Goal: Task Accomplishment & Management: Use online tool/utility

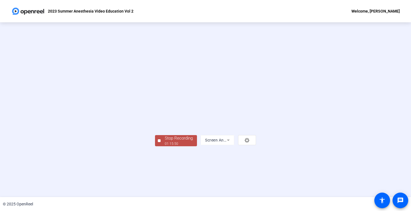
scroll to position [12, 0]
click at [165, 142] on div "Stop Recording" at bounding box center [179, 138] width 28 height 6
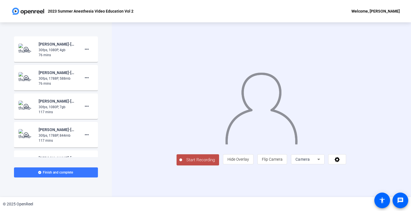
click at [182, 163] on span "Start Recording" at bounding box center [200, 160] width 37 height 6
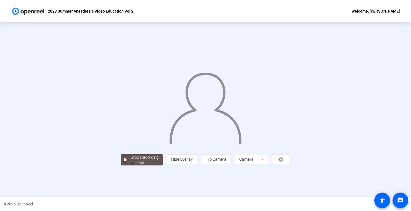
scroll to position [13, 0]
click at [131, 161] on div "Stop Recording" at bounding box center [145, 157] width 28 height 6
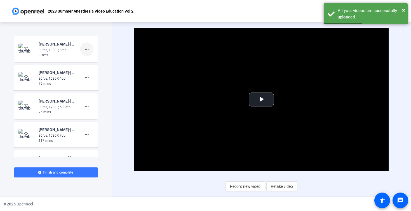
click at [87, 50] on mat-icon "more_horiz" at bounding box center [86, 49] width 7 height 7
click at [104, 62] on span "Delete clip" at bounding box center [95, 61] width 22 height 7
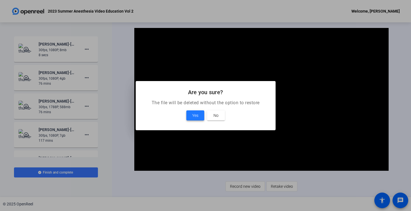
click at [196, 114] on span "Yes" at bounding box center [195, 115] width 6 height 7
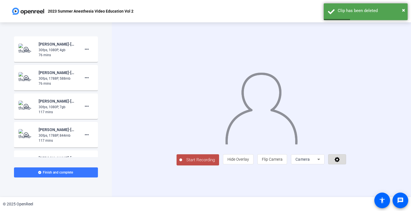
click at [346, 166] on span at bounding box center [336, 159] width 17 height 13
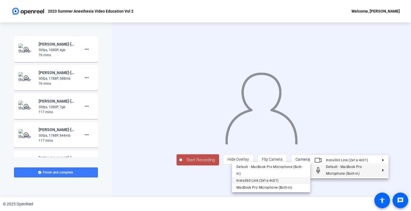
click at [276, 180] on span "Insta360 Link (2e1a:4c01)" at bounding box center [257, 180] width 42 height 4
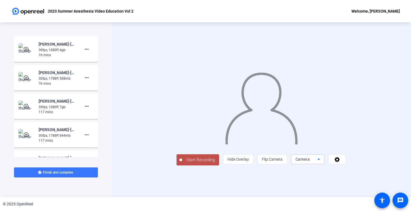
click at [322, 163] on icon at bounding box center [318, 159] width 7 height 7
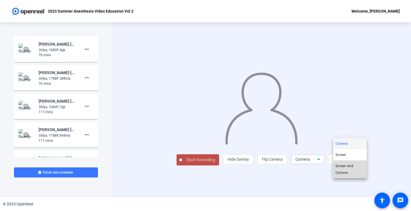
click at [356, 173] on span "Screen And Camera" at bounding box center [349, 169] width 29 height 13
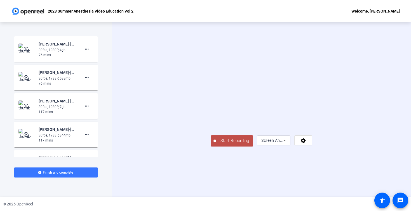
click at [216, 144] on span "Start Recording" at bounding box center [234, 141] width 37 height 6
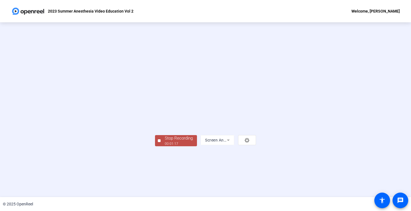
scroll to position [12, 0]
click at [165, 142] on div "Stop Recording" at bounding box center [179, 138] width 28 height 6
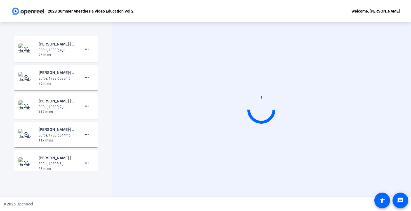
scroll to position [0, 0]
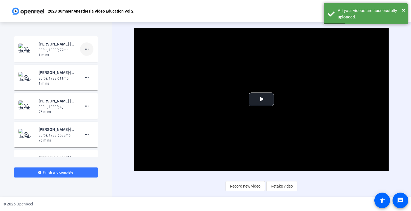
click at [89, 48] on mat-icon "more_horiz" at bounding box center [86, 49] width 7 height 7
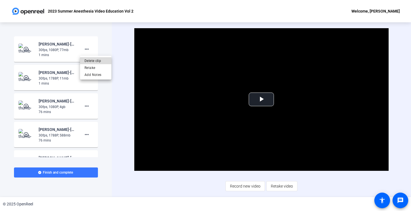
click at [105, 60] on span "Delete clip" at bounding box center [95, 61] width 22 height 7
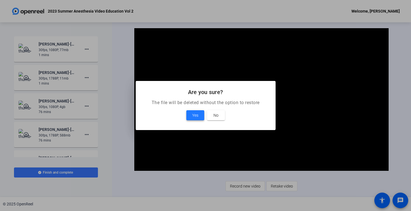
click at [193, 115] on span "Yes" at bounding box center [195, 115] width 6 height 7
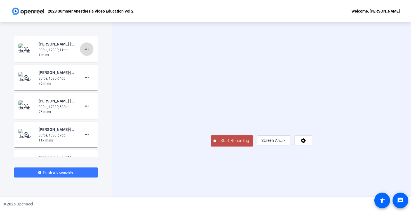
click at [89, 50] on mat-icon "more_horiz" at bounding box center [86, 49] width 7 height 7
click at [101, 60] on span "Delete clip" at bounding box center [95, 61] width 22 height 7
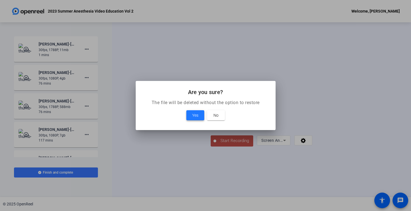
click at [196, 116] on span "Yes" at bounding box center [195, 115] width 6 height 7
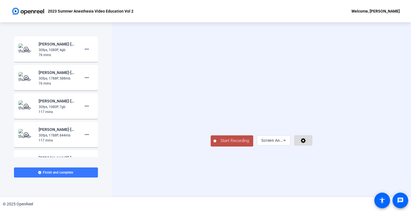
click at [307, 144] on icon at bounding box center [303, 141] width 6 height 6
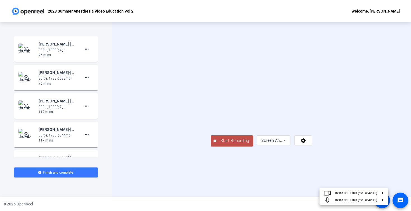
click at [224, 189] on div at bounding box center [205, 105] width 411 height 211
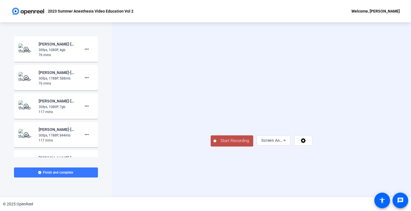
click at [216, 144] on span "Start Recording" at bounding box center [234, 141] width 37 height 6
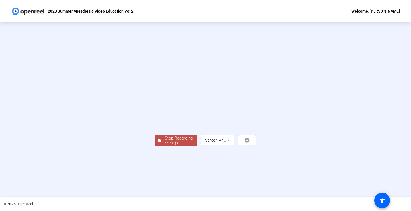
scroll to position [12, 0]
click at [165, 147] on div "00:08:43" at bounding box center [179, 144] width 28 height 5
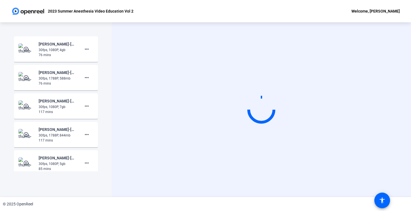
scroll to position [0, 0]
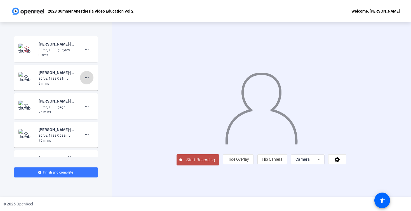
click at [90, 78] on mat-icon "more_horiz" at bounding box center [86, 77] width 7 height 7
click at [97, 91] on span "Delete clip" at bounding box center [95, 89] width 22 height 7
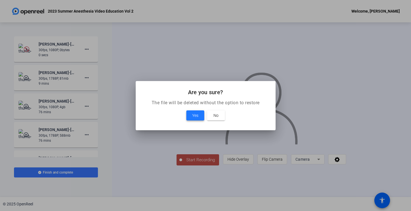
click at [192, 114] on span "Yes" at bounding box center [195, 115] width 6 height 7
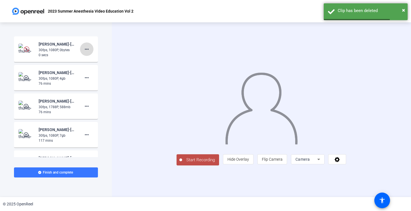
click at [88, 50] on mat-icon "more_horiz" at bounding box center [86, 49] width 7 height 7
click at [99, 61] on span "Delete clip" at bounding box center [95, 61] width 22 height 7
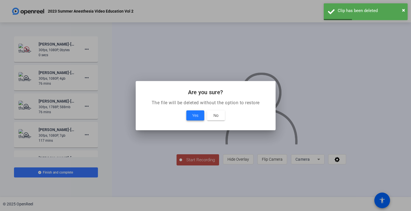
click at [198, 117] on span "Yes" at bounding box center [195, 115] width 6 height 7
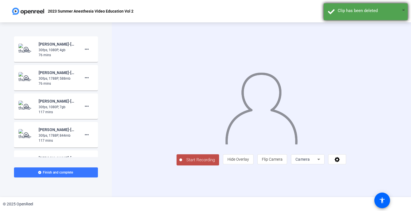
click at [404, 8] on span "×" at bounding box center [403, 10] width 3 height 7
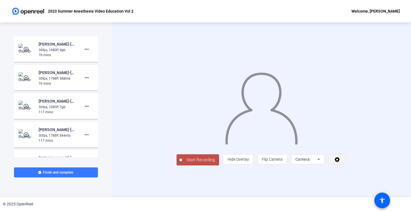
click at [340, 162] on icon at bounding box center [337, 159] width 5 height 5
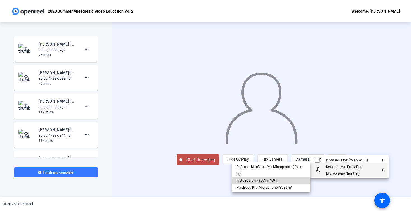
click at [270, 179] on span "Insta360 Link (2e1a:4c01)" at bounding box center [257, 180] width 42 height 4
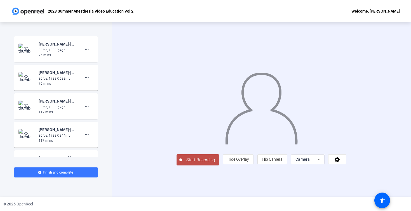
click at [322, 163] on icon at bounding box center [318, 159] width 7 height 7
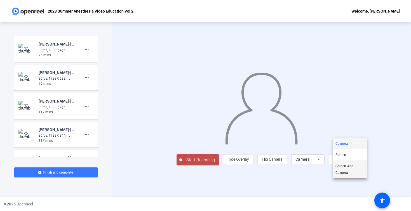
click at [354, 175] on span "Screen And Camera" at bounding box center [349, 169] width 29 height 13
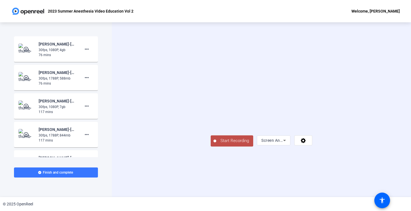
click at [216, 144] on span "Start Recording" at bounding box center [234, 141] width 37 height 6
